Goal: Transaction & Acquisition: Purchase product/service

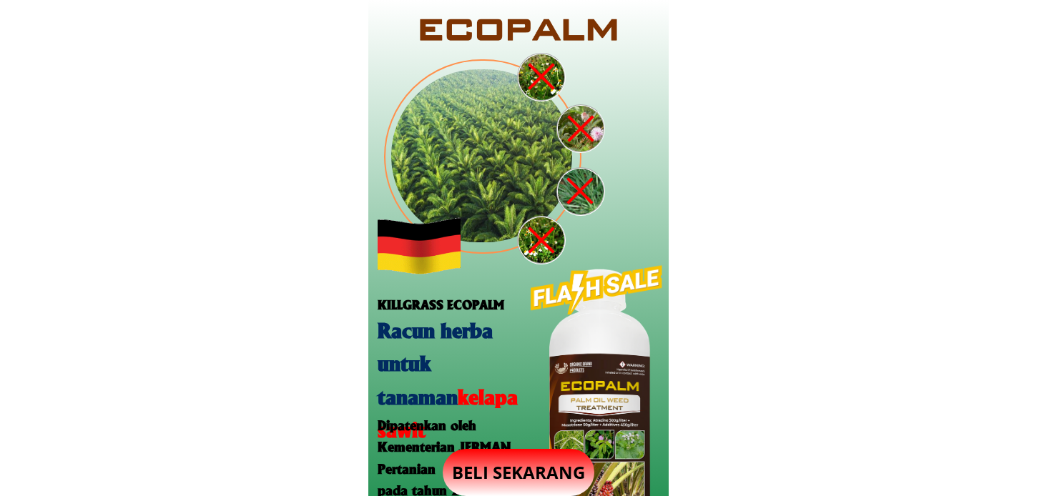
click at [530, 466] on p "BELI SEKARANG" at bounding box center [519, 472] width 152 height 47
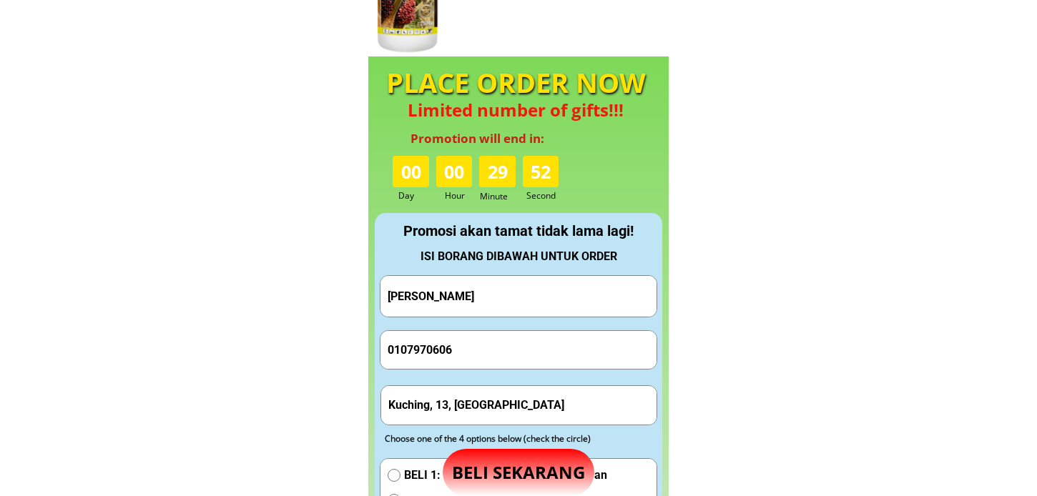
scroll to position [1336, 0]
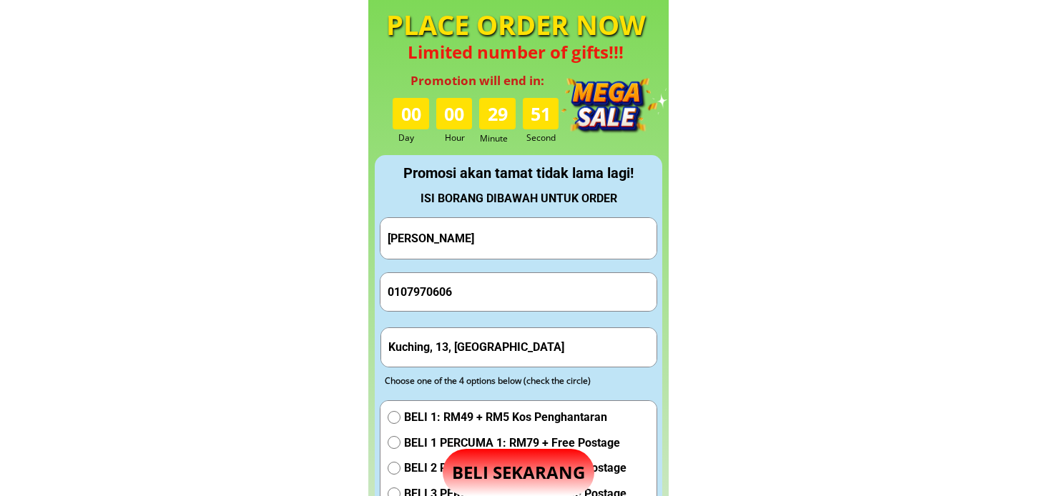
click at [462, 350] on input "Kuching, 13, [GEOGRAPHIC_DATA]" at bounding box center [519, 347] width 269 height 38
click at [463, 350] on input "Kuching, 13, [GEOGRAPHIC_DATA]" at bounding box center [519, 347] width 269 height 38
paste input "Saemah BT Mohamad Lorong11 [GEOGRAPHIC_DATA] laut 94600 Asajaya Kucing [GEOGRAP…"
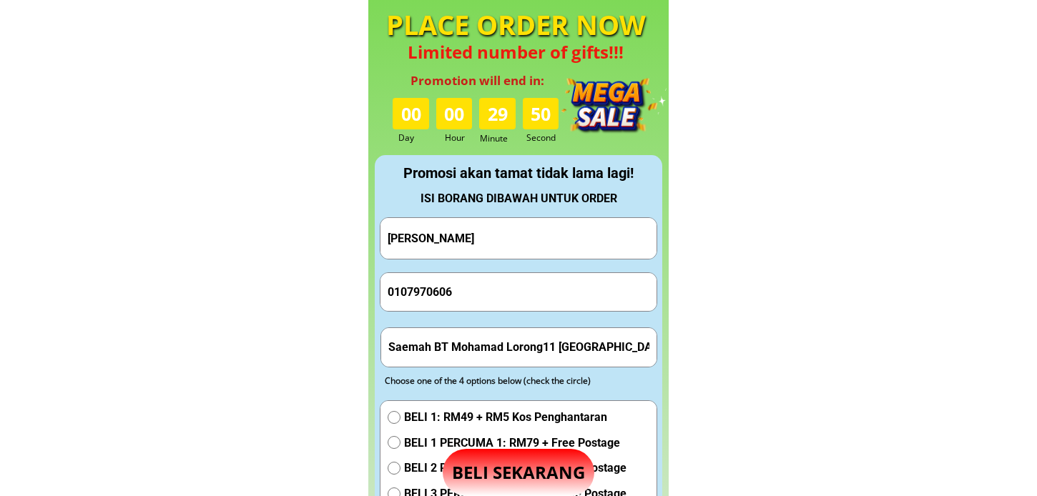
drag, startPoint x: 433, startPoint y: 347, endPoint x: 326, endPoint y: 343, distance: 107.3
click at [492, 345] on input "Saemah BT Mohamad Lorong11 [GEOGRAPHIC_DATA] laut 94600 Asajaya Kucing [GEOGRAP…" at bounding box center [519, 347] width 269 height 38
drag, startPoint x: 503, startPoint y: 346, endPoint x: 379, endPoint y: 353, distance: 123.9
click at [380, 353] on form "Hantar Pesanan [PERSON_NAME] 0107970606 Saemah BT Mohamad Lorong11 [GEOGRAPHIC_…" at bounding box center [519, 421] width 278 height 408
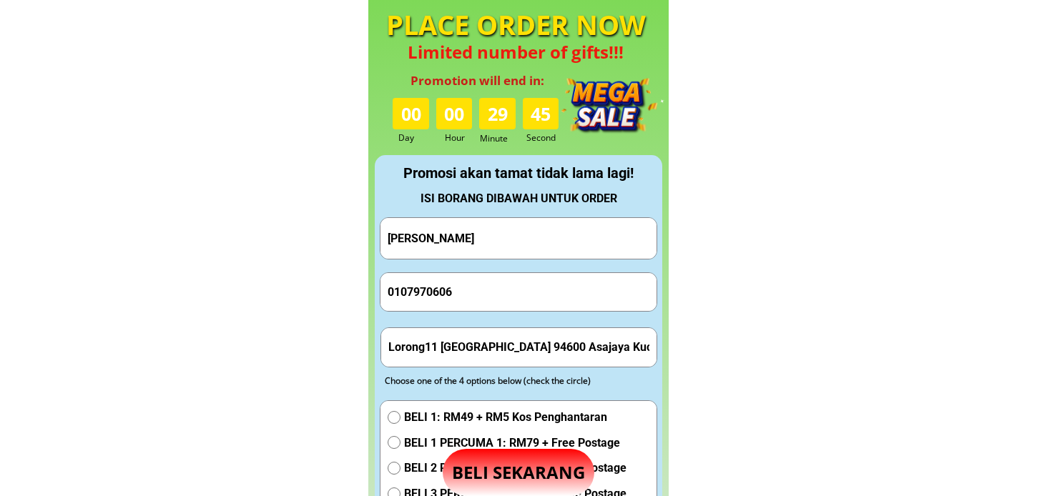
type input "Lorong11 [GEOGRAPHIC_DATA] 94600 Asajaya Kucing [GEOGRAPHIC_DATA]"
drag, startPoint x: 513, startPoint y: 230, endPoint x: 312, endPoint y: 240, distance: 201.9
paste input "aemah BT [PERSON_NAME]"
type input "Saemah BT [PERSON_NAME]"
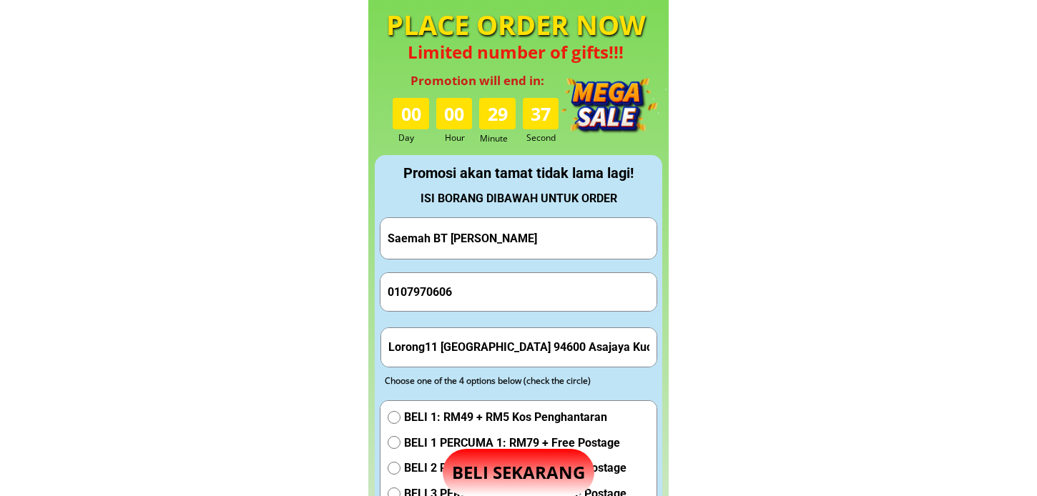
click at [506, 297] on input "0107970606" at bounding box center [518, 292] width 269 height 38
paste input "45925701"
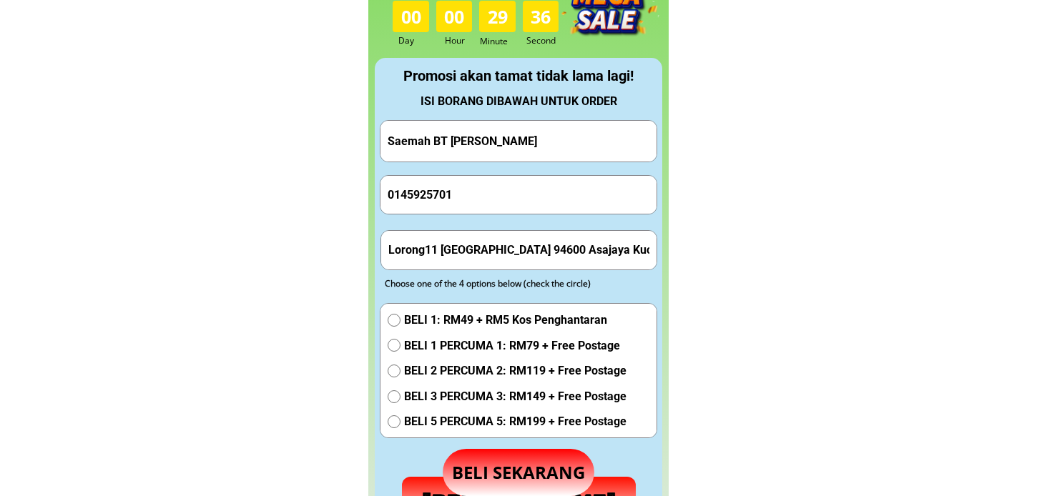
scroll to position [1495, 0]
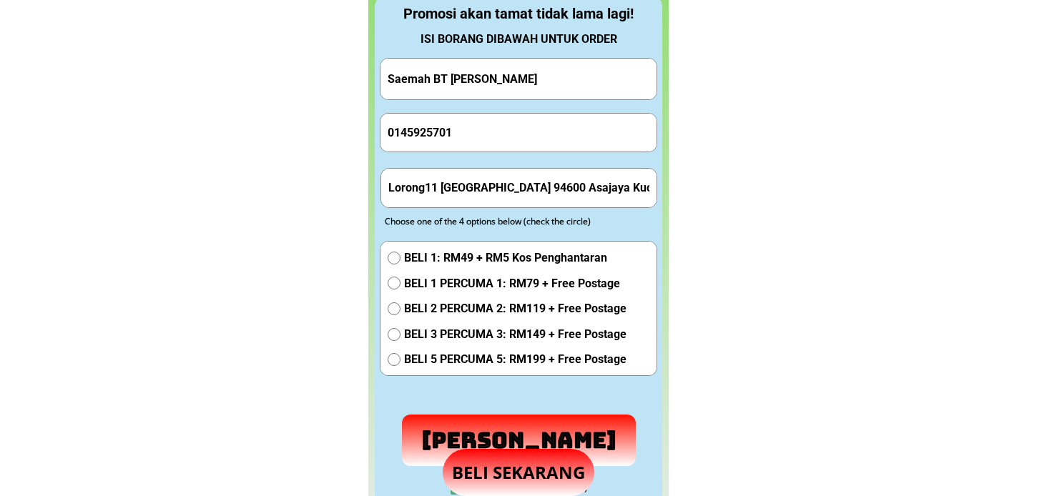
type input "0145925701"
click at [441, 316] on span "BELI 2 PERCUMA 2: RM119 + Free Postage" at bounding box center [515, 309] width 222 height 19
radio input "true"
click at [474, 417] on p "[PERSON_NAME]" at bounding box center [519, 440] width 234 height 51
